Goal: Use online tool/utility: Use online tool/utility

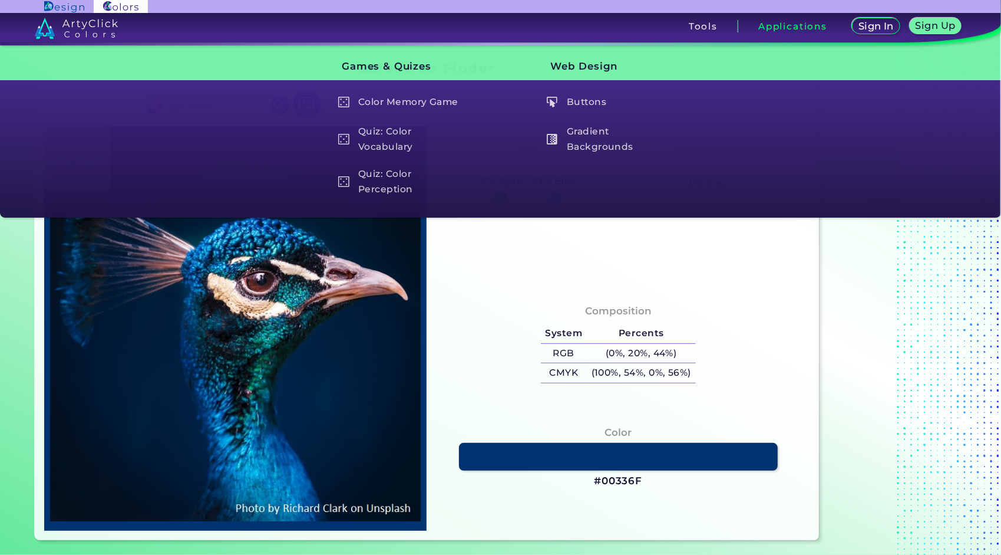
type input "#001c33"
type input "#001C33"
type input "#001b41"
type input "#001B41"
type input "#faeef0"
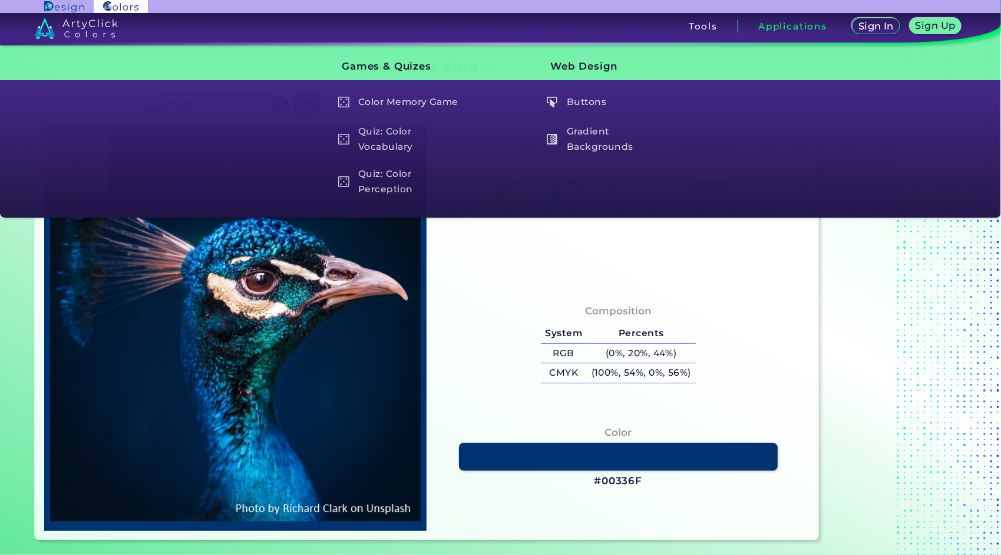
type input "#FAEEF0"
type input "#ddc1b9"
type input "#DDC1B9"
type input "#0f0d1a"
type input "#0F0D1A"
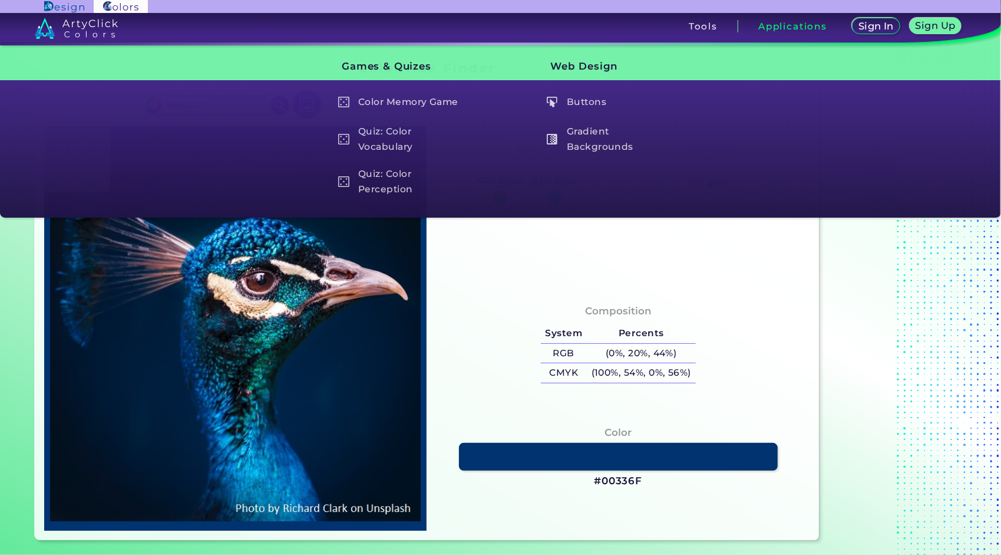
type input "#367883"
type input "#4ea1bb"
type input "#4EA1BB"
type input "#836769"
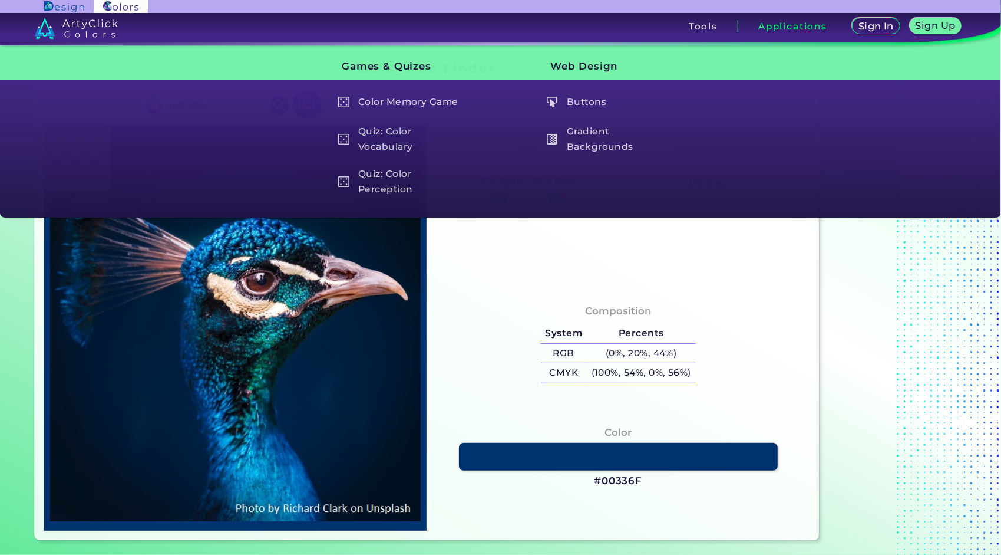
type input "#836769"
type input "#0e1316"
type input "#0E1316"
type input "#001d3b"
type input "#001D3B"
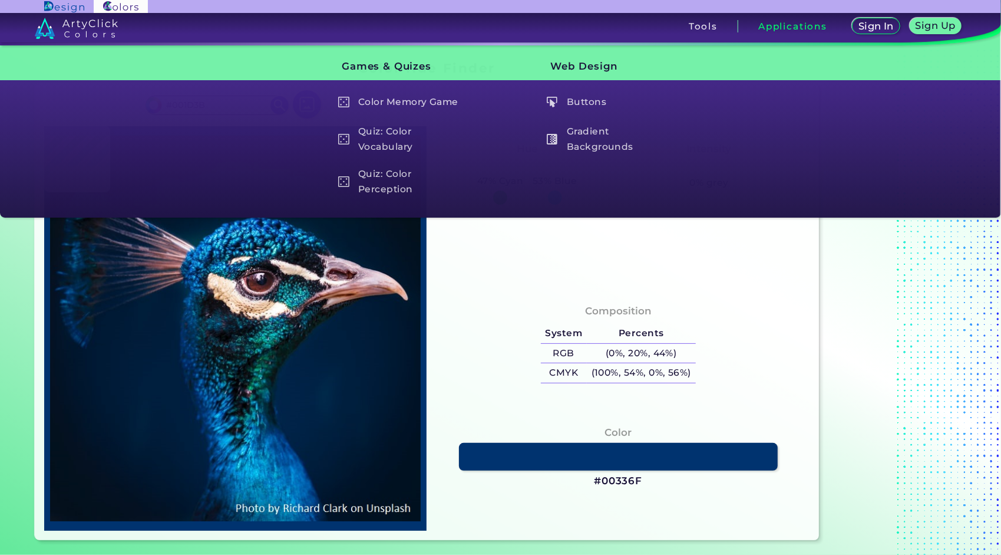
type input "#011c39"
type input "#011C39"
type input "#001932"
type input "#00162d"
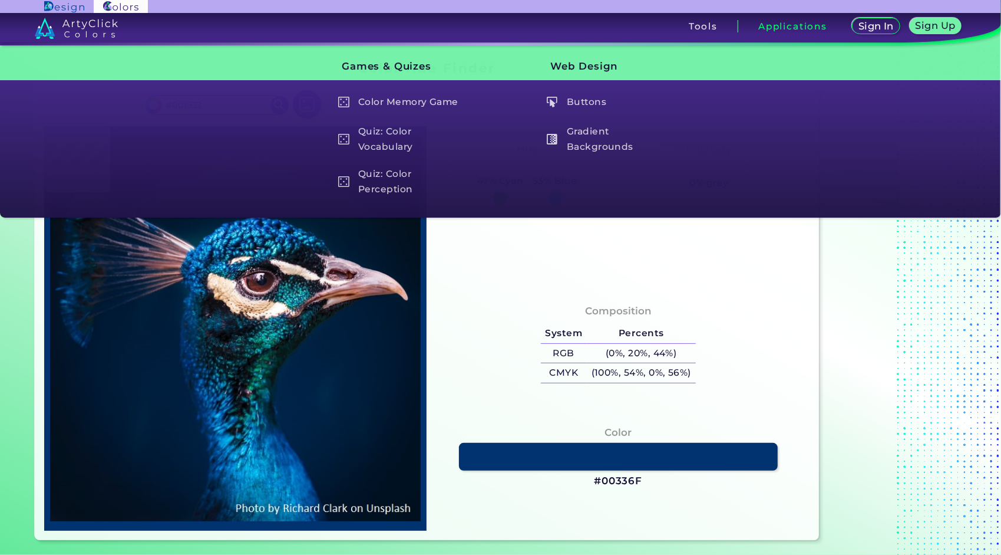
type input "#00162D"
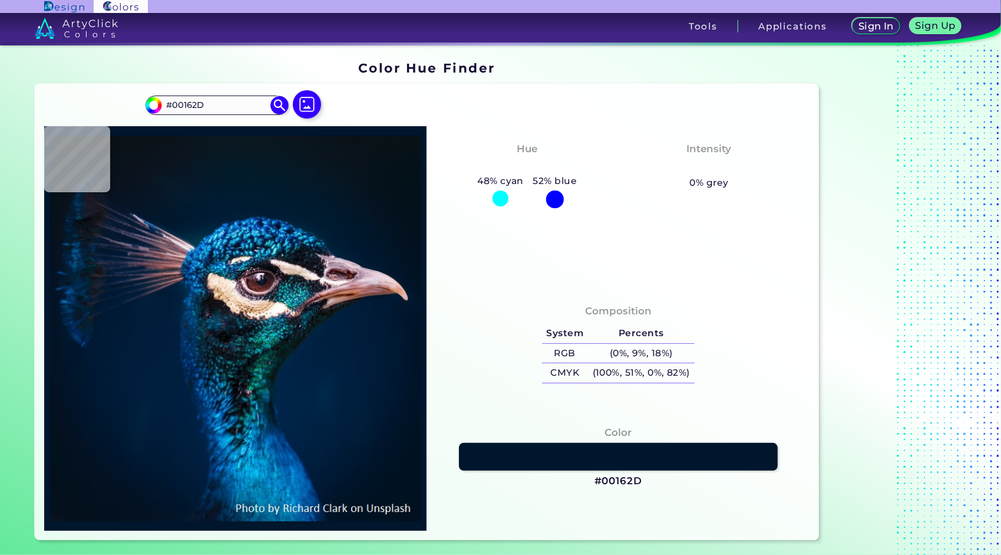
type input "#03111c"
type input "#03111C"
type input "#041422"
type input "#041624"
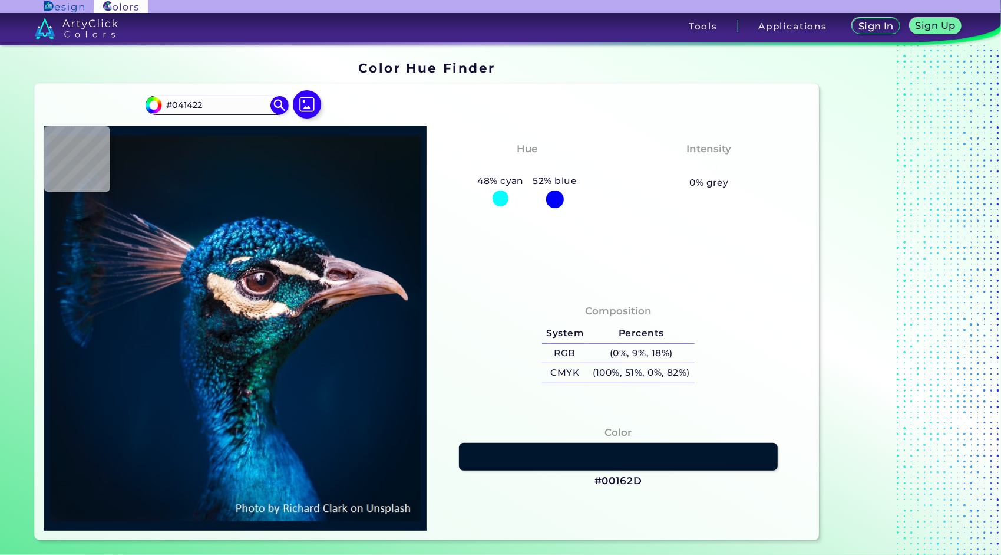
type input "#041624"
type input "#051724"
type input "#061824"
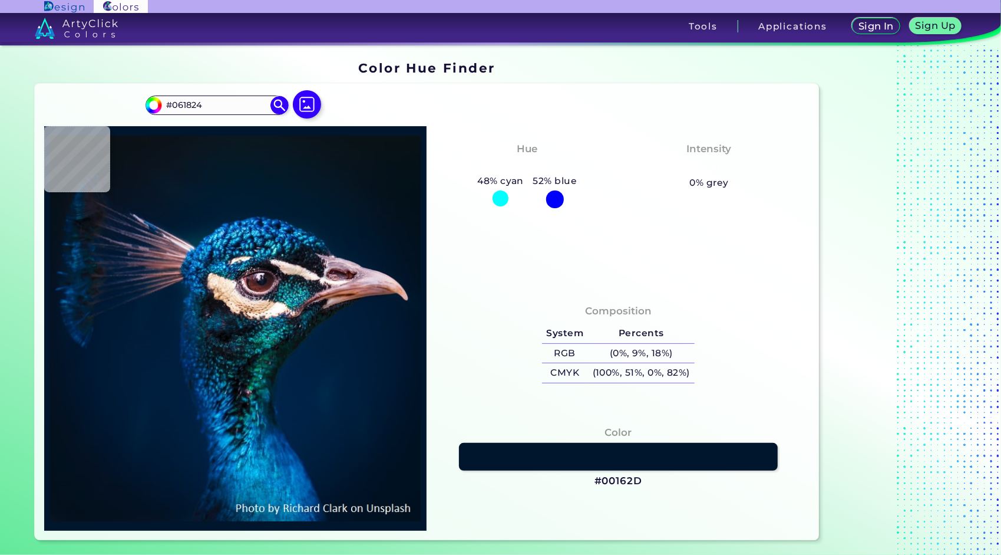
type input "#061822"
type input "#071822"
type input "#081722"
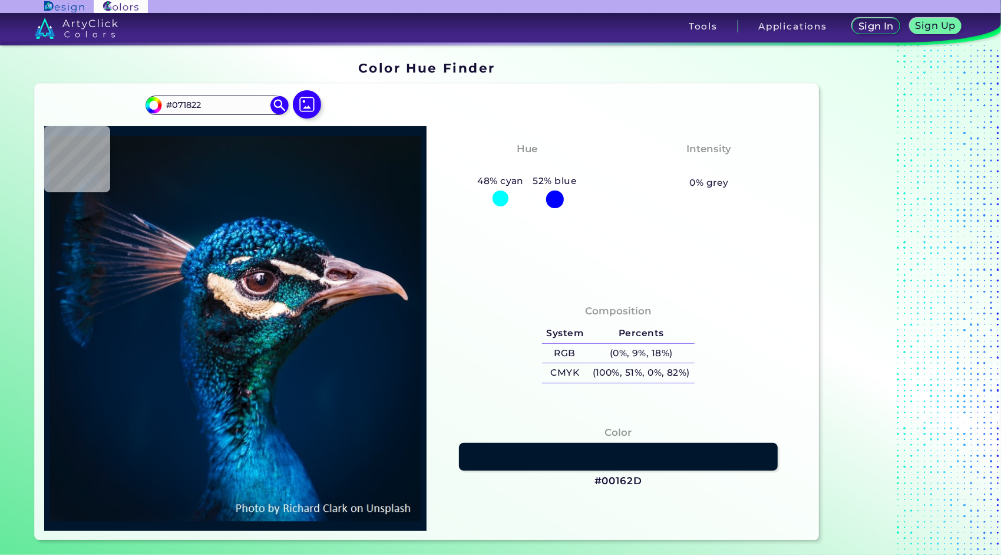
type input "#081722"
type input "#091720"
type input "#0a1720"
type input "#0A1720"
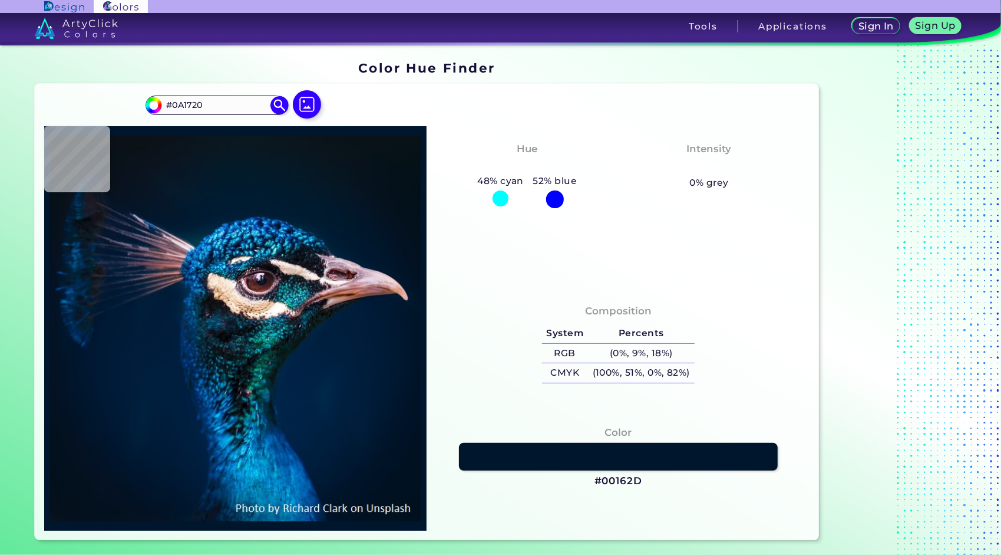
type input "#09181f"
type input "#09181F"
type input "#0c161f"
type input "#0C161F"
type input "#000000"
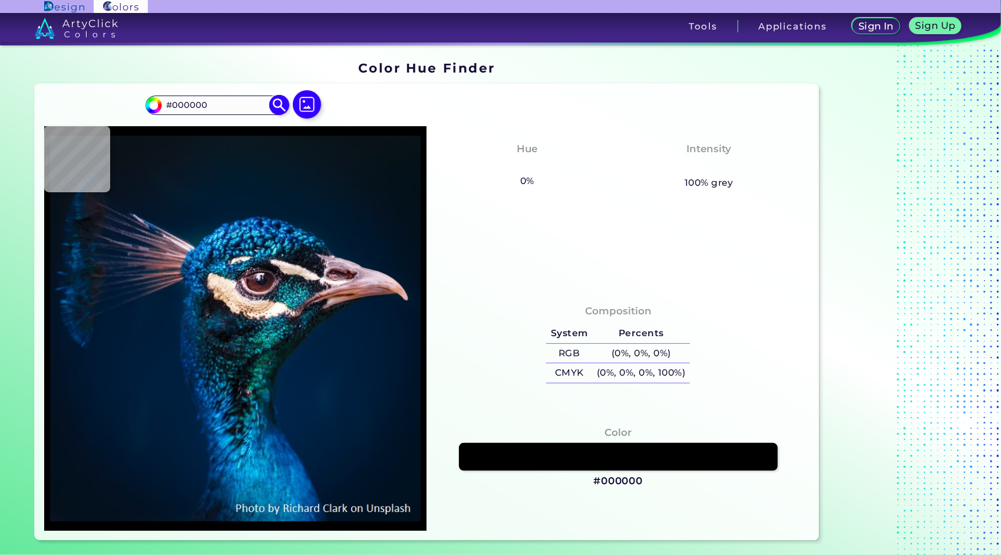
click at [211, 111] on input "#000000" at bounding box center [217, 105] width 110 height 16
paste input "ffcd"
type input "#000000"
type input "#0c161f"
type input "#0C161F"
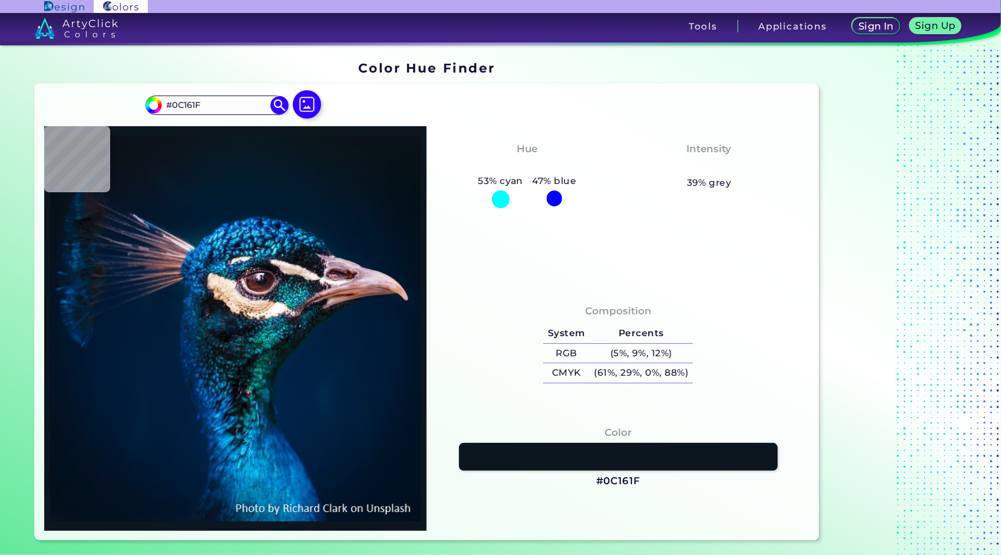
type input "#0a171f"
type input "#0A171F"
type input "#09181f"
type input "#09181F"
type input "#091720"
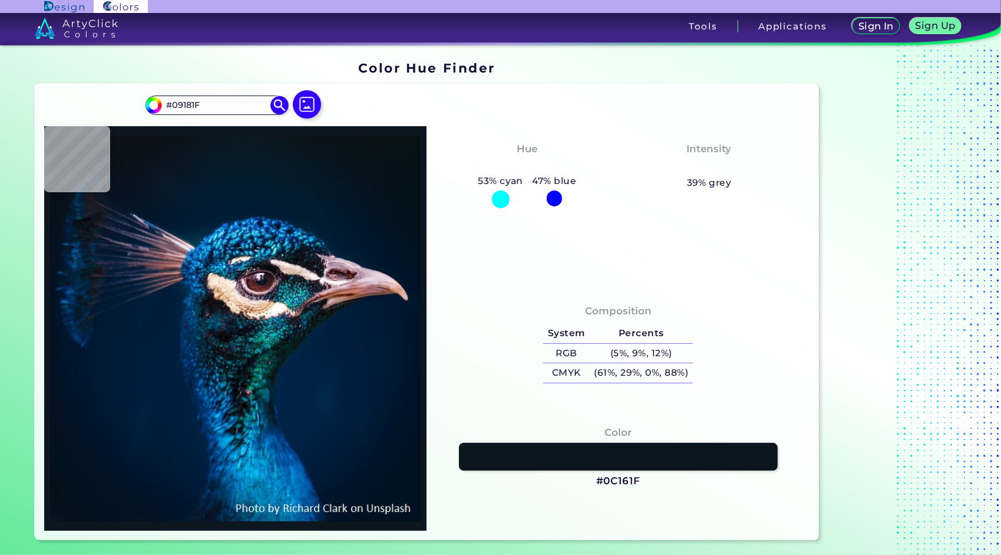
type input "#091720"
type input "#081720"
type input "#091720"
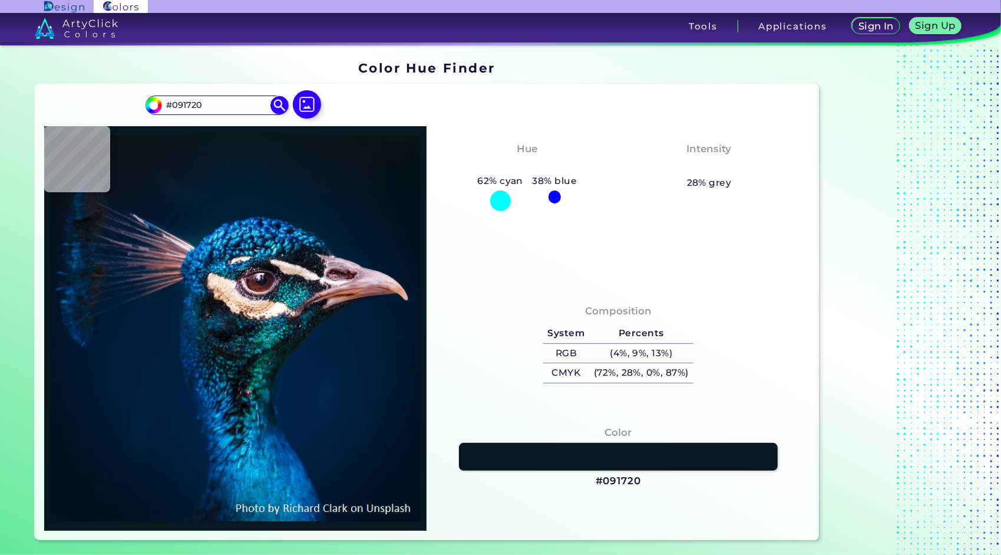
type input "#091722"
type input "#071822"
type input "#081722"
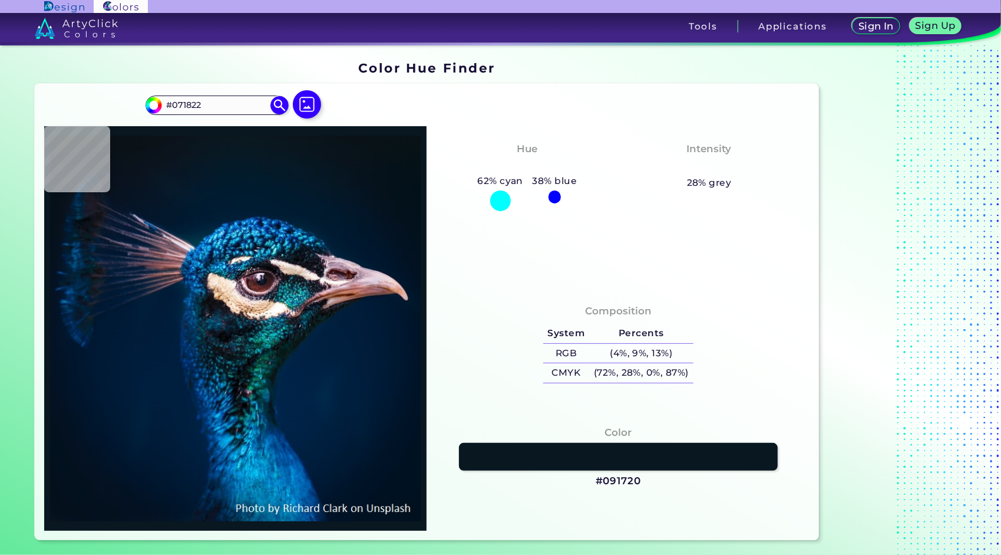
type input "#081722"
type input "#091722"
type input "#07161f"
type input "#07161F"
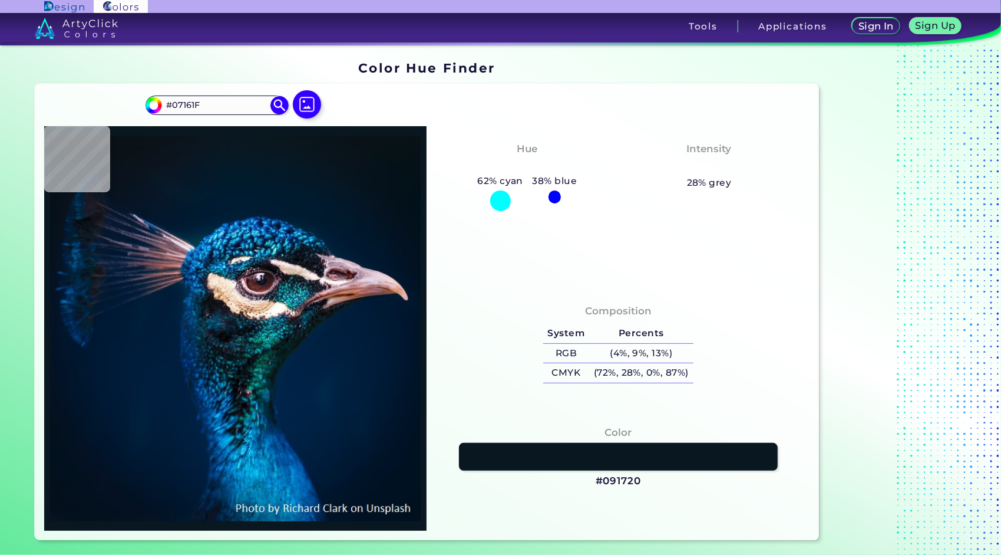
type input "#0b151f"
type input "#0B151F"
type input "#09131c"
type input "#09131C"
type input "#08121a"
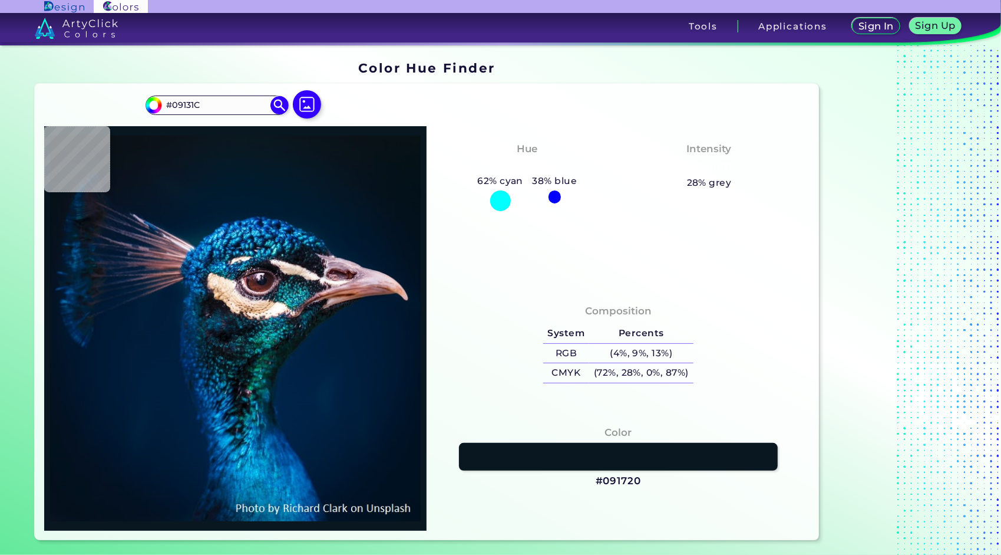
type input "#08121A"
type input "#061218"
type input "#071218"
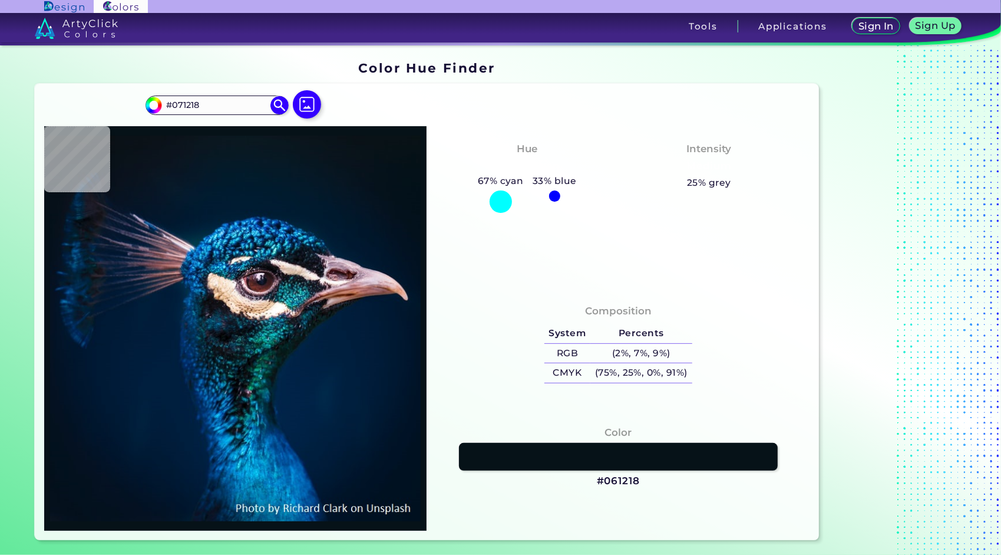
type input "#081319"
type input "#0a131a"
type input "#0A131A"
type input "#081319"
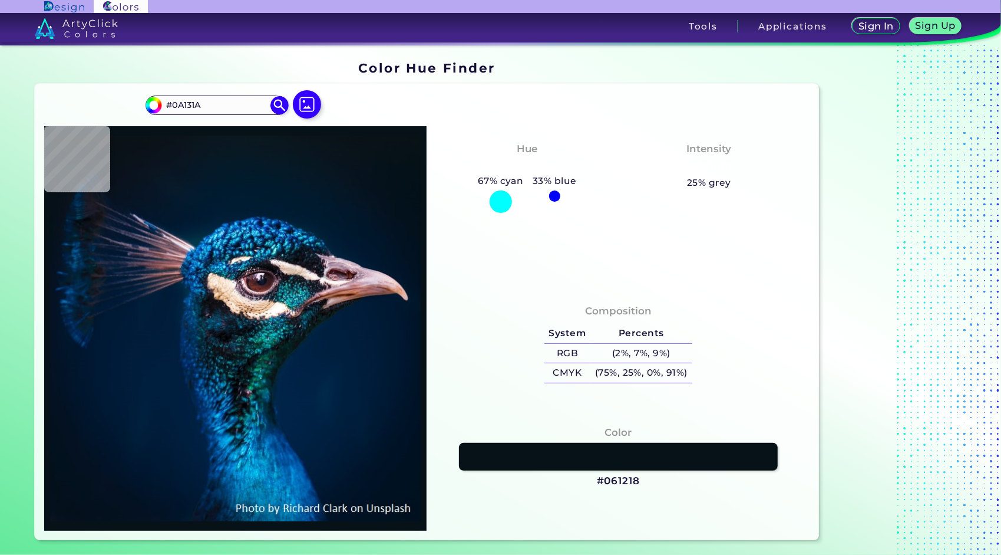
type input "#081319"
type input "#09131c"
type input "#09131C"
type input "#0a151b"
type input "#0A151B"
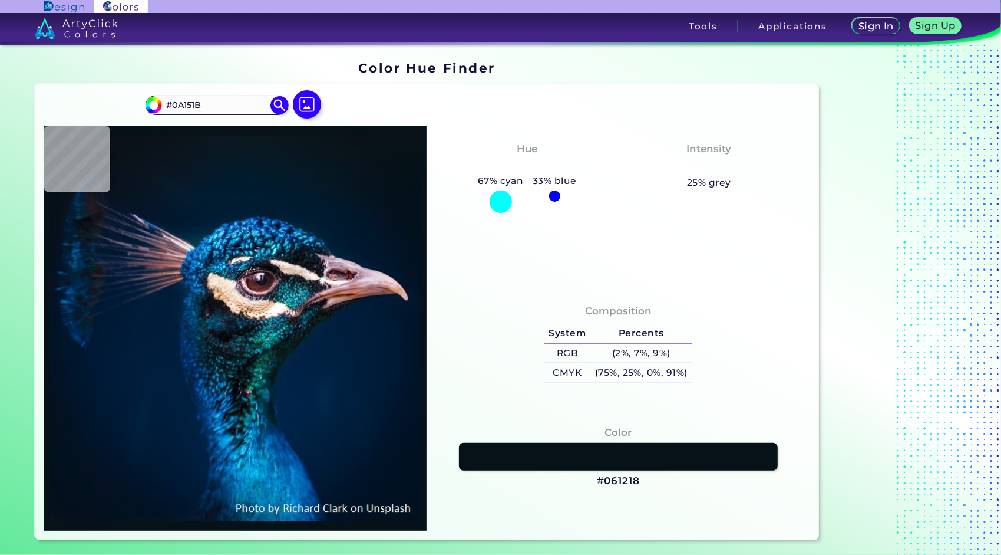
type input "#0a141d"
type input "#0A141D"
type input "#0b151e"
type input "#0B151E"
type input "#09161e"
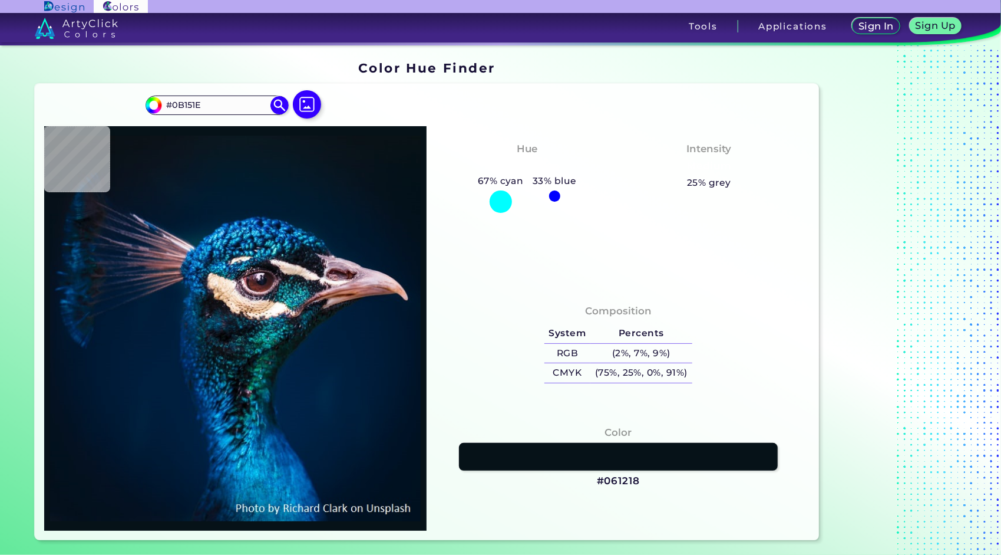
type input "#09161E"
type input "#09171f"
type input "#09171F"
type input "#0a171f"
type input "#0A171F"
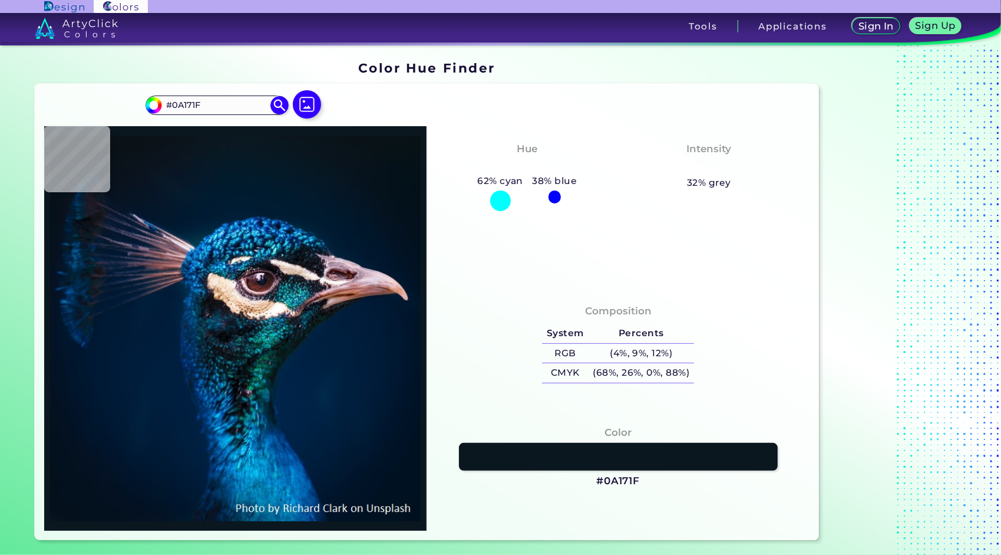
type input "#0c161f"
type input "#0C161F"
type input "#0a171f"
type input "#0A171F"
type input "#000000"
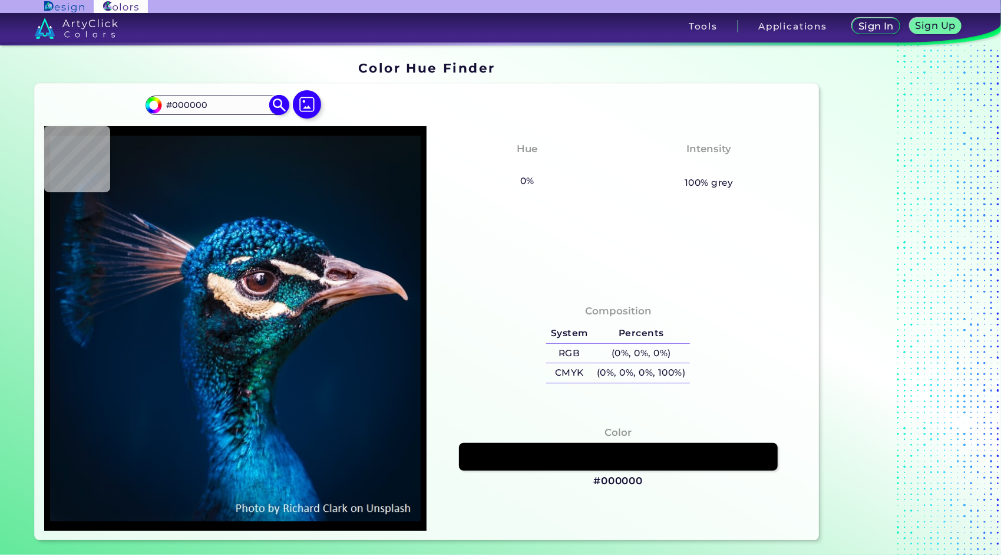
click at [230, 111] on input "#000000" at bounding box center [217, 105] width 110 height 16
paste input "#ffcd00"
paste input
type input "#ffcd00"
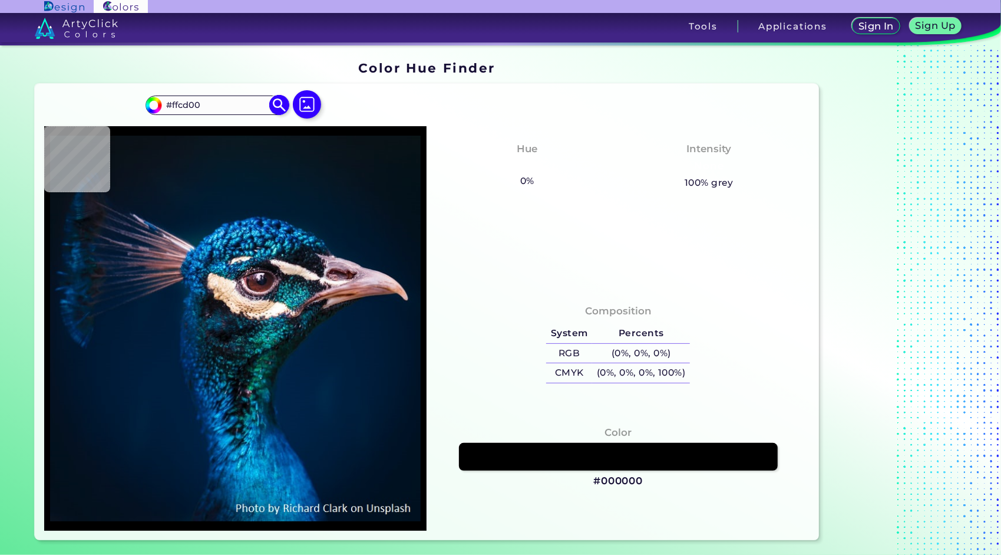
type input "#FFCD00"
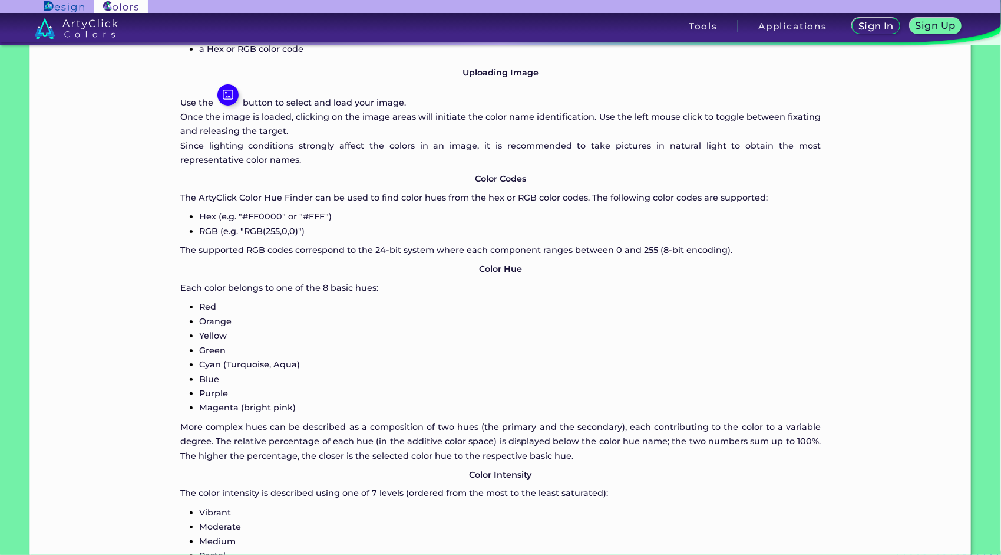
scroll to position [931, 0]
